Goal: Information Seeking & Learning: Learn about a topic

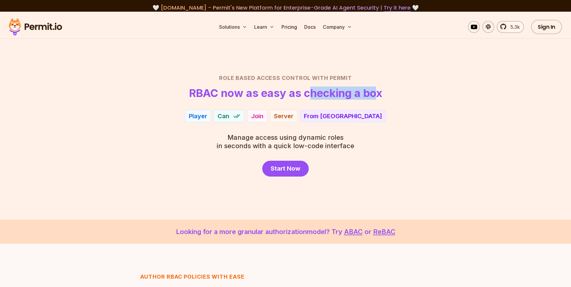
drag, startPoint x: 316, startPoint y: 96, endPoint x: 377, endPoint y: 94, distance: 60.8
click at [377, 94] on h1 "RBAC now as easy as checking a box" at bounding box center [285, 93] width 193 height 12
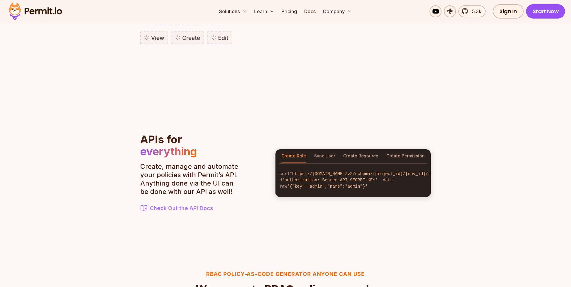
scroll to position [616, 0]
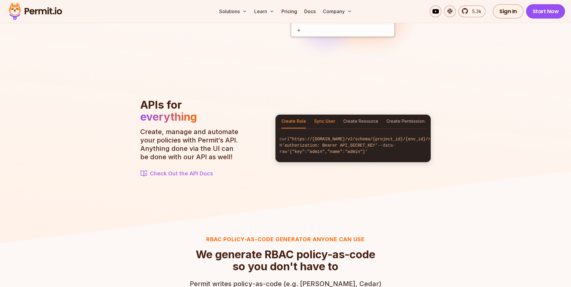
click at [327, 118] on button "Sync User" at bounding box center [324, 122] width 21 height 14
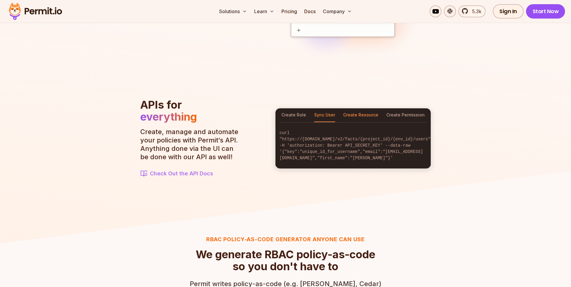
click at [359, 117] on button "Create Resource" at bounding box center [360, 115] width 35 height 14
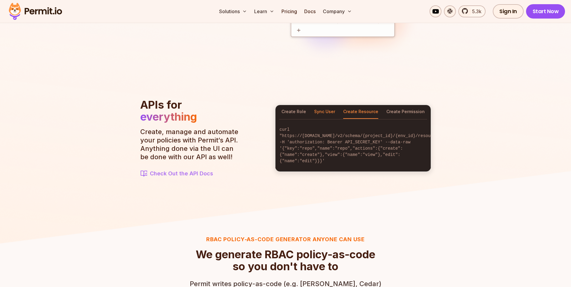
click at [317, 114] on button "Sync User" at bounding box center [324, 112] width 21 height 14
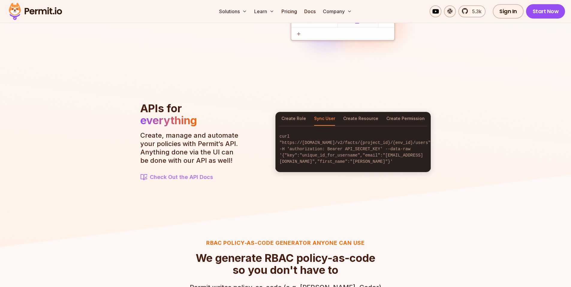
scroll to position [611, 0]
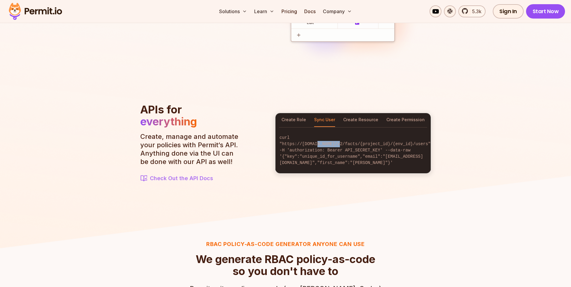
drag, startPoint x: 317, startPoint y: 146, endPoint x: 343, endPoint y: 147, distance: 26.7
click at [340, 147] on code "curl "https://[DOMAIN_NAME]/v2/facts/{project_id}/{env_id}/users" -H 'authoriza…" at bounding box center [352, 150] width 155 height 41
click at [352, 146] on code "curl "https://[DOMAIN_NAME]/v2/facts/{project_id}/{env_id}/users" -H 'authoriza…" at bounding box center [352, 150] width 155 height 41
click at [409, 122] on button "Create Permission" at bounding box center [405, 120] width 38 height 14
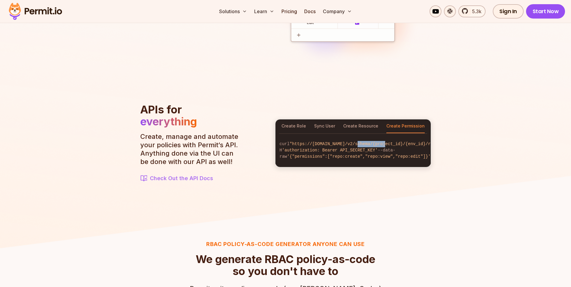
drag, startPoint x: 348, startPoint y: 148, endPoint x: 379, endPoint y: 145, distance: 31.6
click at [379, 145] on span ""https://[DOMAIN_NAME]/v2/schema/{project_id}/{env_id}/roles/admin/permissions"" at bounding box center [388, 144] width 199 height 5
drag, startPoint x: 399, startPoint y: 144, endPoint x: 406, endPoint y: 145, distance: 6.9
click at [406, 145] on code "curl "https://[DOMAIN_NAME]/v2/schema/{project_id}/{env_id}/roles/admin/permiss…" at bounding box center [352, 150] width 155 height 28
click at [288, 122] on button "Create Role" at bounding box center [293, 127] width 25 height 14
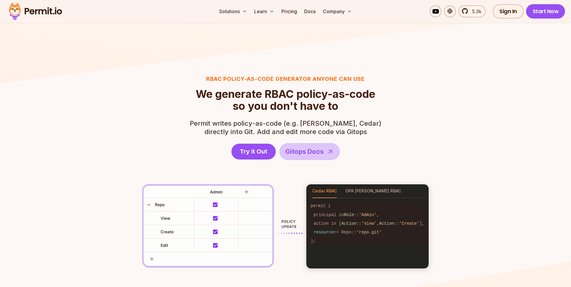
scroll to position [836, 0]
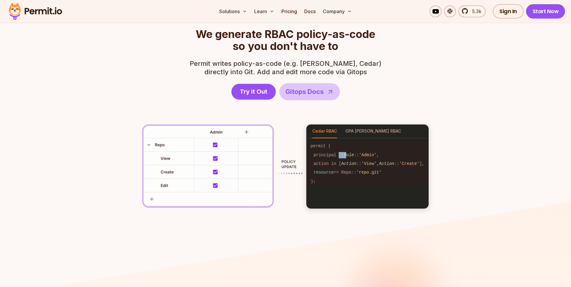
drag, startPoint x: 342, startPoint y: 155, endPoint x: 350, endPoint y: 155, distance: 7.8
click at [348, 155] on code "principal in Role :: 'Admin' ," at bounding box center [367, 155] width 122 height 9
drag, startPoint x: 362, startPoint y: 155, endPoint x: 384, endPoint y: 156, distance: 22.5
click at [384, 154] on code "principal in Role :: 'Admin' ," at bounding box center [367, 155] width 122 height 9
drag, startPoint x: 321, startPoint y: 164, endPoint x: 329, endPoint y: 163, distance: 7.8
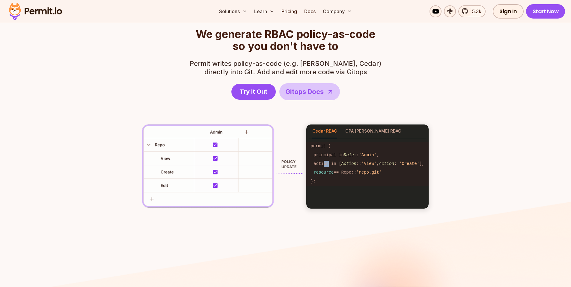
click at [329, 163] on code "action in [ Action :: 'View' , Action :: 'Create' ]," at bounding box center [367, 164] width 122 height 9
drag, startPoint x: 342, startPoint y: 165, endPoint x: 379, endPoint y: 164, distance: 36.6
click at [369, 164] on code "action in [ Action :: 'View' , Action :: 'Create' ]," at bounding box center [367, 164] width 122 height 9
drag, startPoint x: 388, startPoint y: 164, endPoint x: 414, endPoint y: 165, distance: 26.1
click at [415, 162] on code "action in [ Action :: 'View' , Action :: 'Create' ]," at bounding box center [367, 164] width 122 height 9
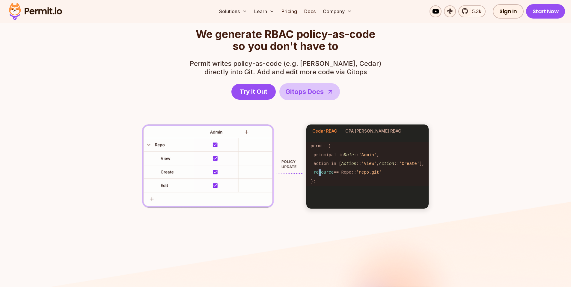
drag, startPoint x: 317, startPoint y: 170, endPoint x: 328, endPoint y: 170, distance: 10.8
click at [325, 170] on span "resource" at bounding box center [323, 172] width 20 height 5
drag, startPoint x: 347, startPoint y: 172, endPoint x: 368, endPoint y: 173, distance: 21.0
click at [368, 173] on code "resource == Repo:: 'repo.git'" at bounding box center [367, 172] width 122 height 9
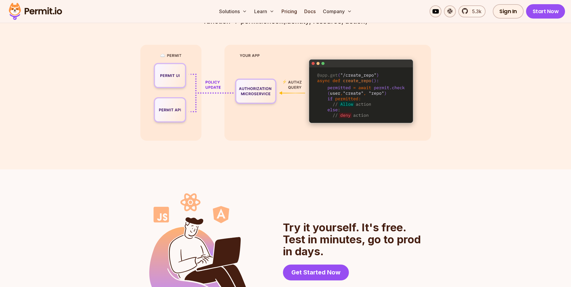
scroll to position [1469, 0]
